Goal: Use online tool/utility: Utilize a website feature to perform a specific function

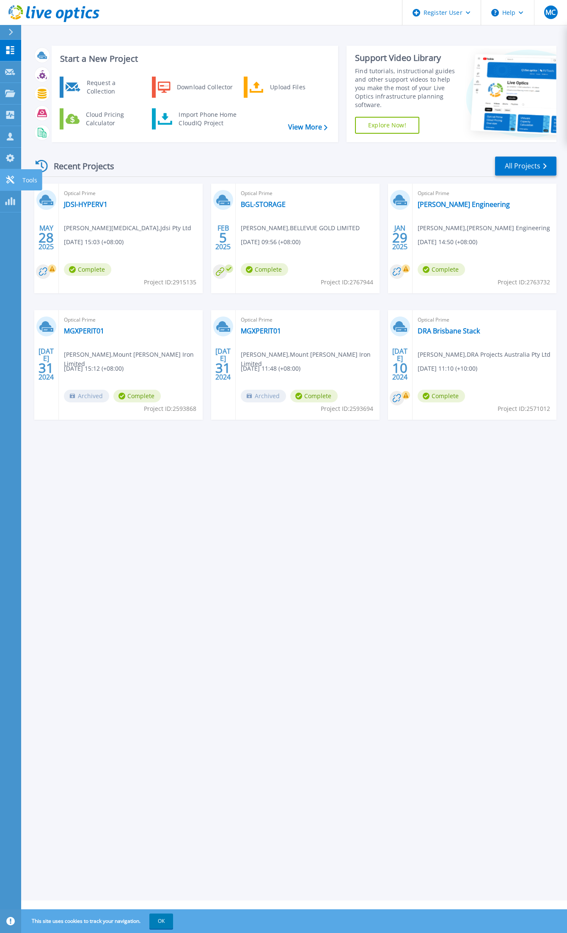
click at [28, 181] on p "Tools" at bounding box center [29, 180] width 15 height 22
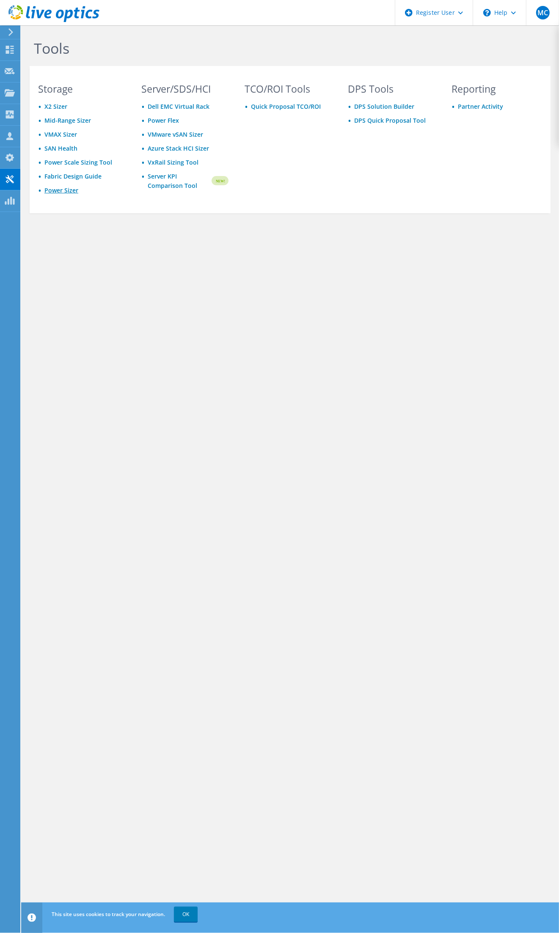
click at [63, 192] on link "Power Sizer" at bounding box center [61, 190] width 34 height 8
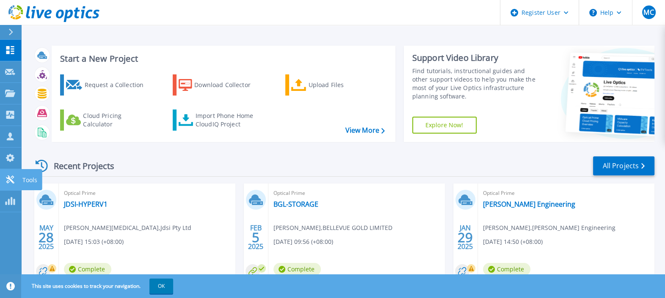
click at [13, 177] on icon at bounding box center [10, 180] width 8 height 8
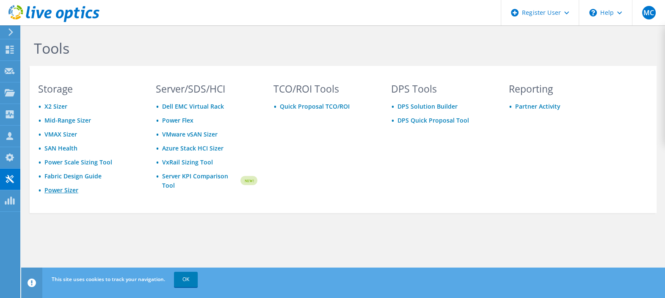
click at [71, 192] on link "Power Sizer" at bounding box center [61, 190] width 34 height 8
